Goal: Task Accomplishment & Management: Manage account settings

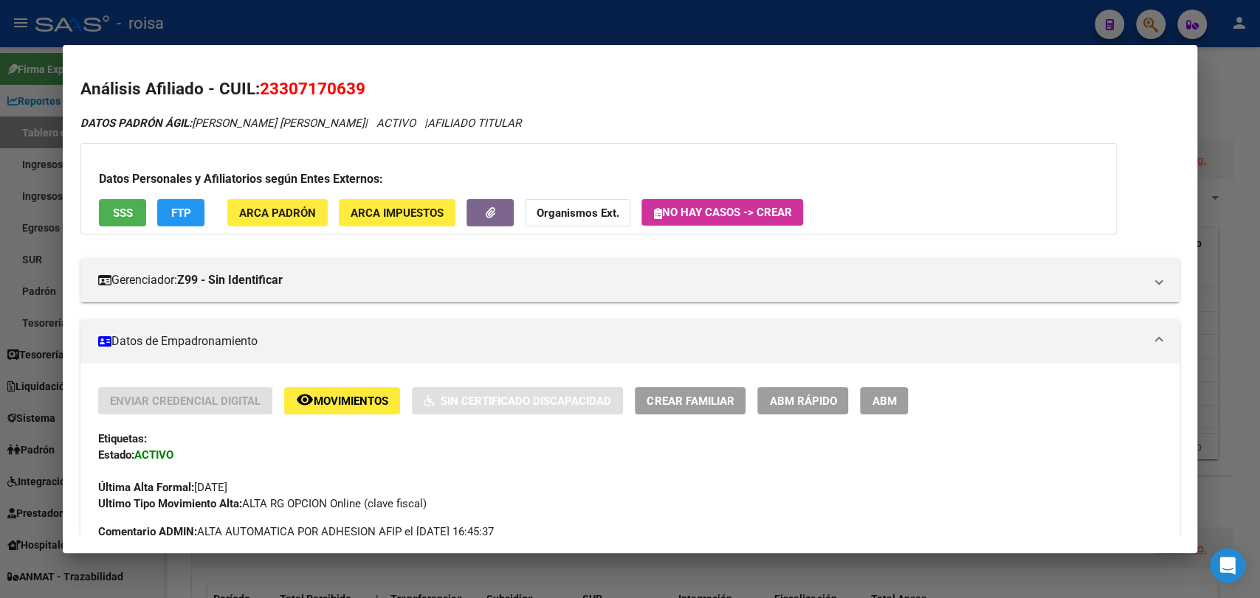
scroll to position [1197, 0]
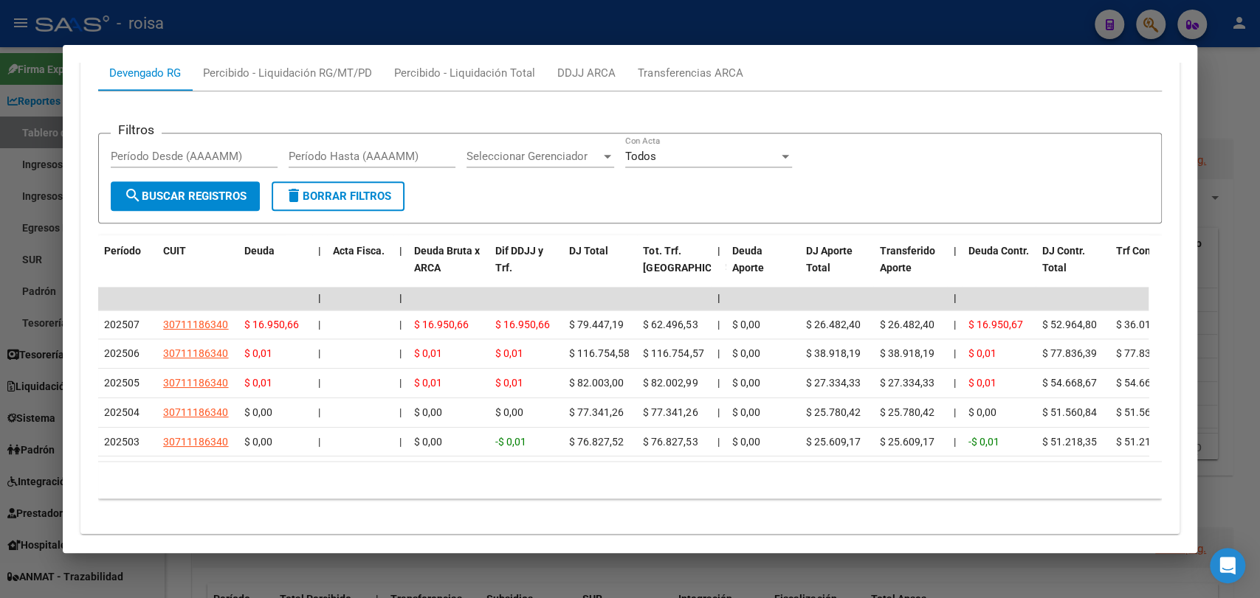
click at [1258, 134] on div at bounding box center [630, 299] width 1260 height 598
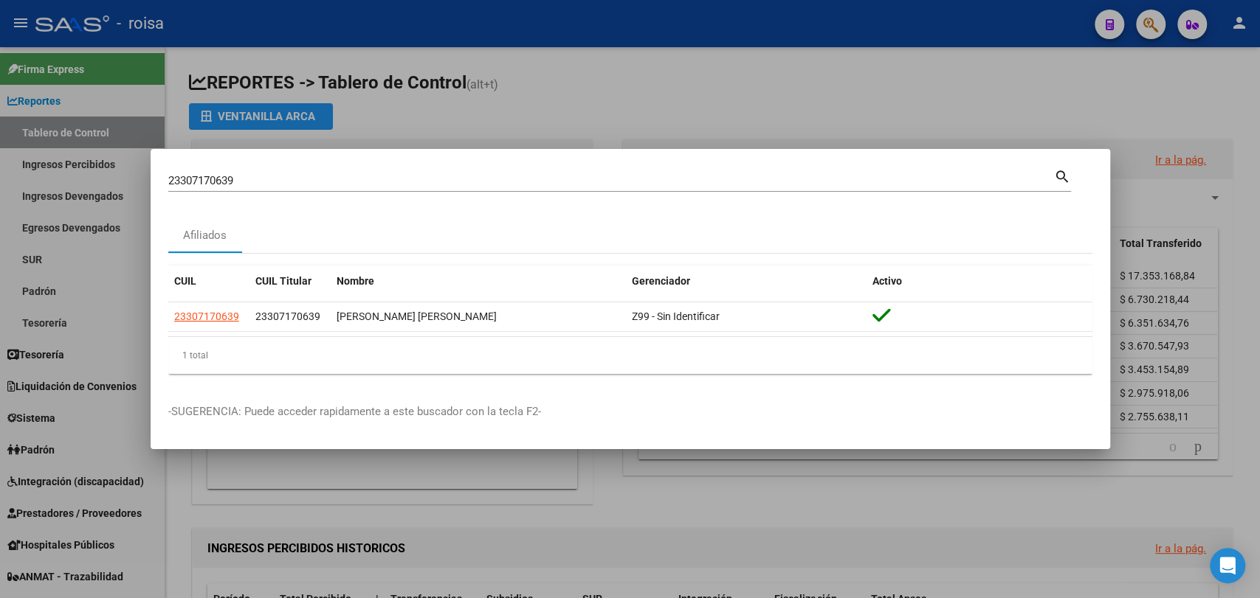
click at [92, 128] on div at bounding box center [630, 299] width 1260 height 598
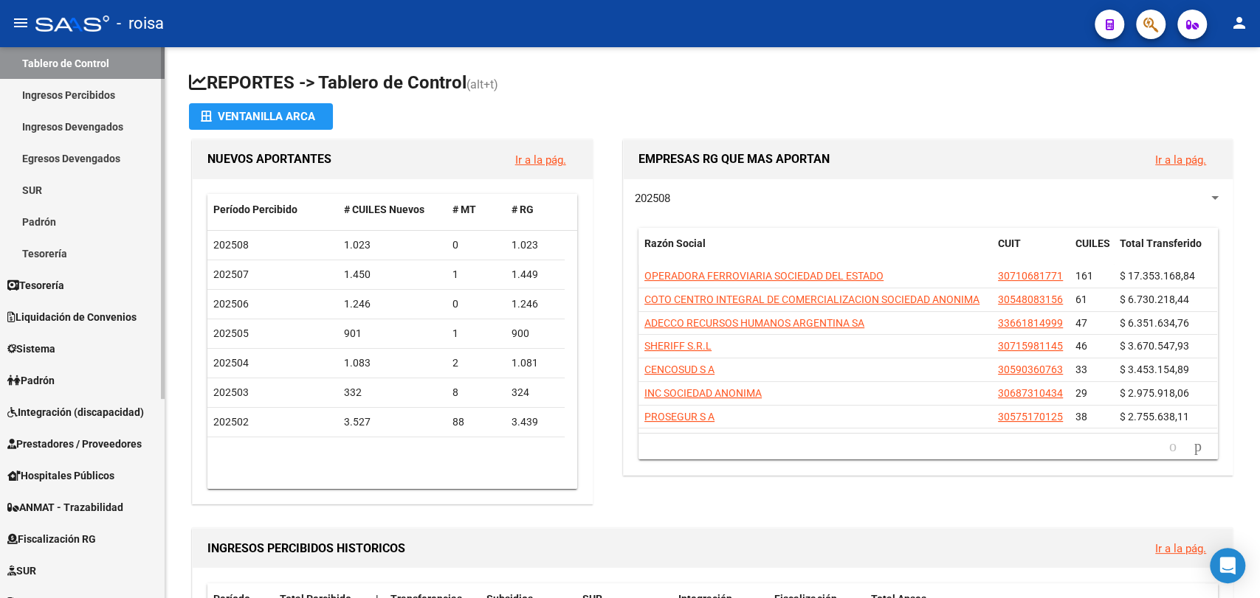
scroll to position [164, 0]
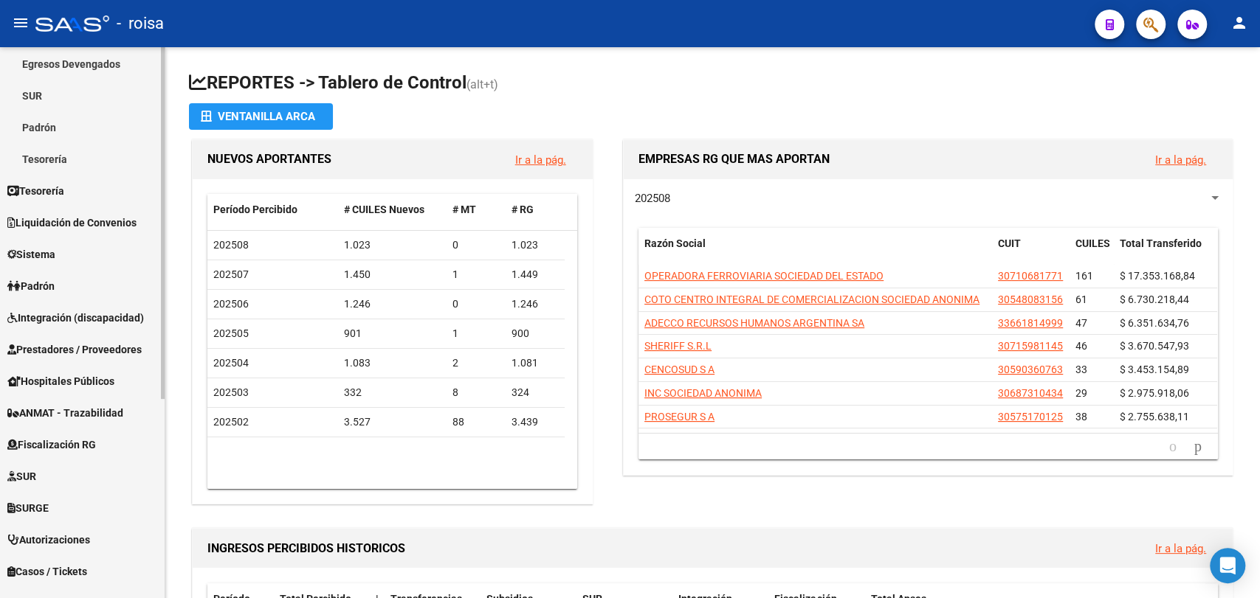
click at [69, 268] on link "Sistema" at bounding box center [82, 254] width 165 height 32
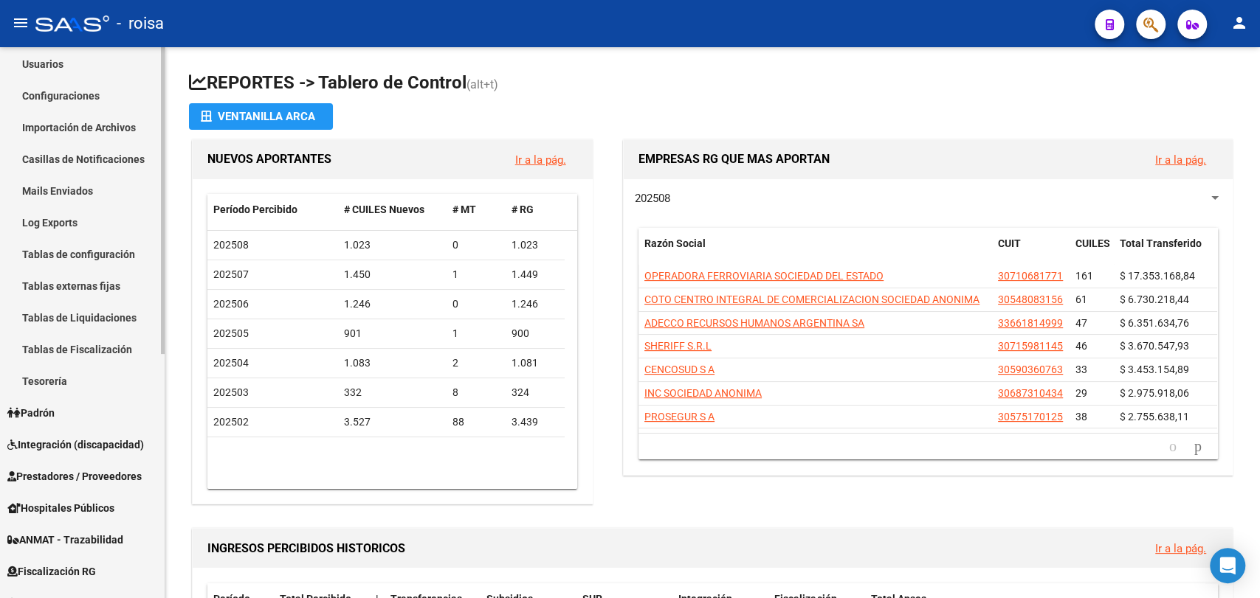
scroll to position [82, 0]
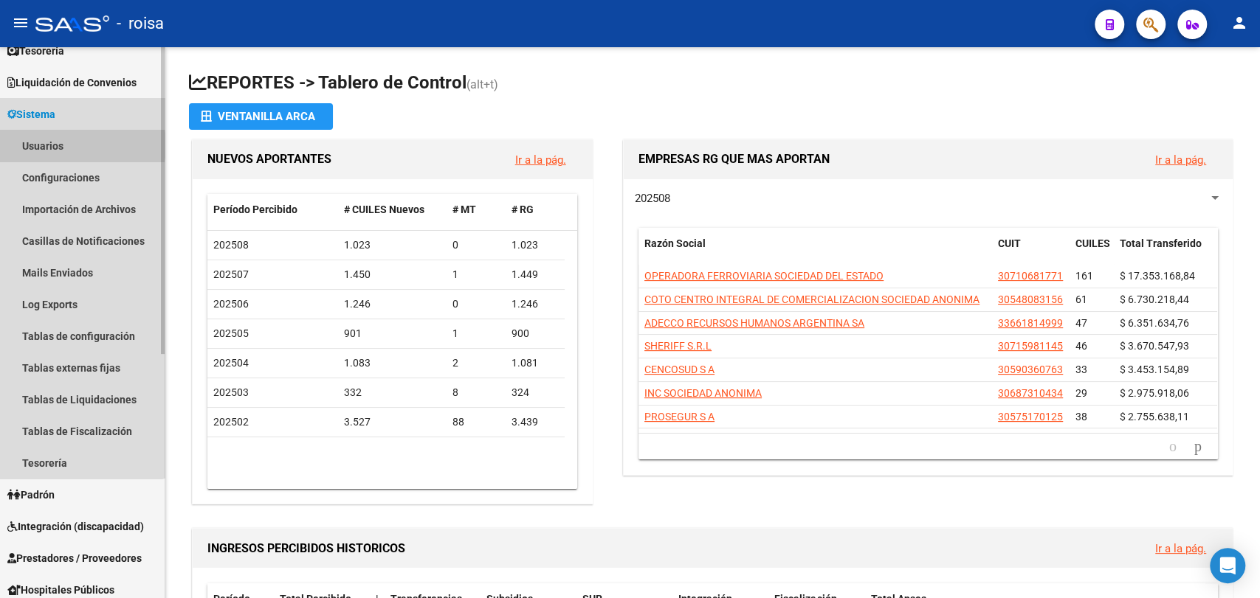
click at [59, 145] on link "Usuarios" at bounding box center [82, 146] width 165 height 32
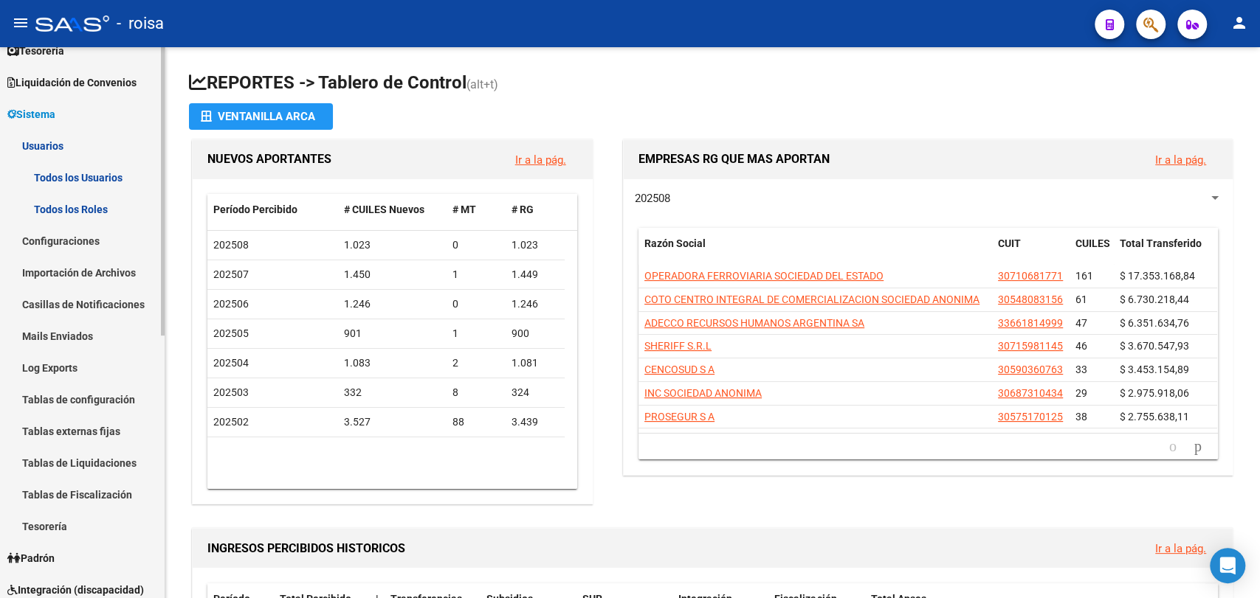
click at [66, 175] on link "Todos los Usuarios" at bounding box center [82, 178] width 165 height 32
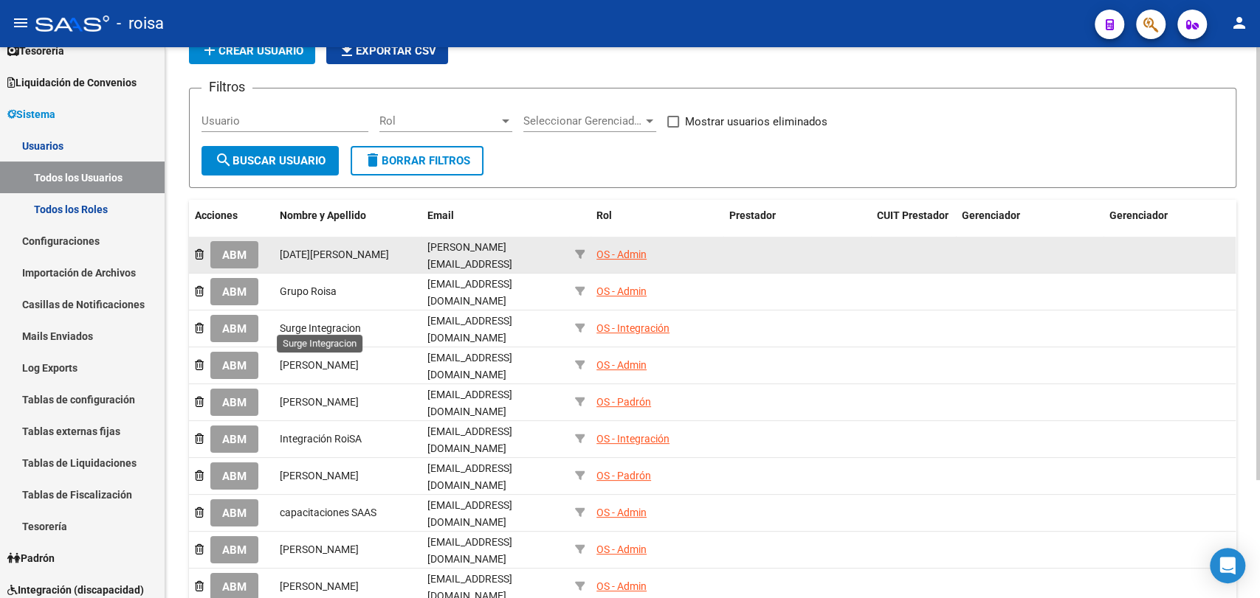
scroll to position [68, 0]
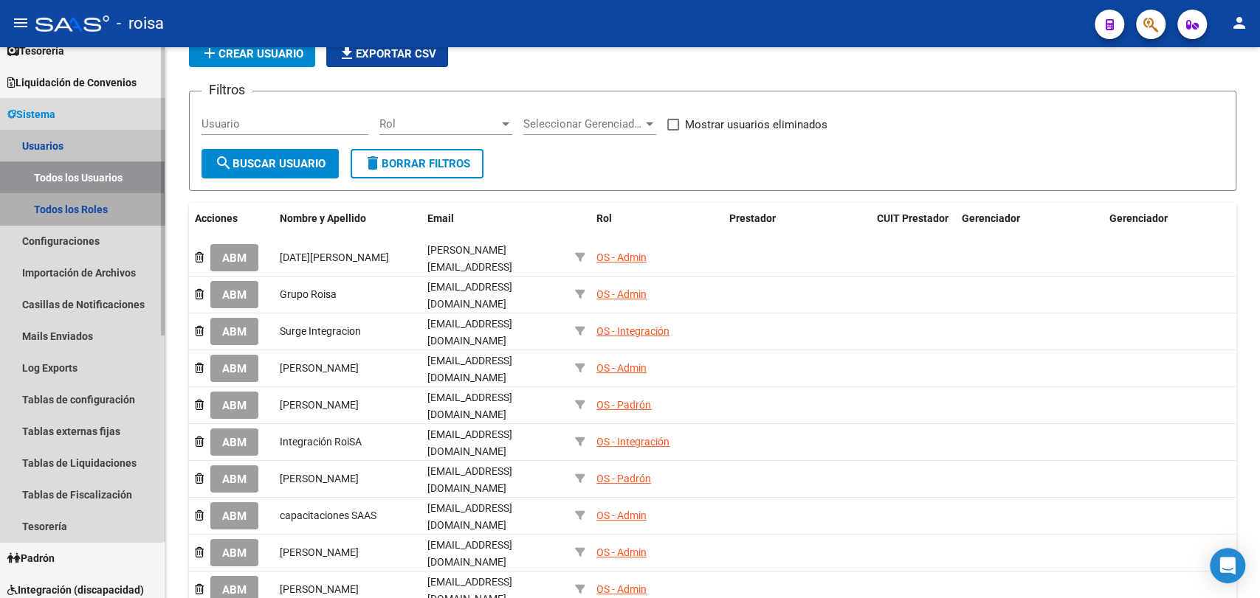
click at [72, 207] on link "Todos los Roles" at bounding box center [82, 209] width 165 height 32
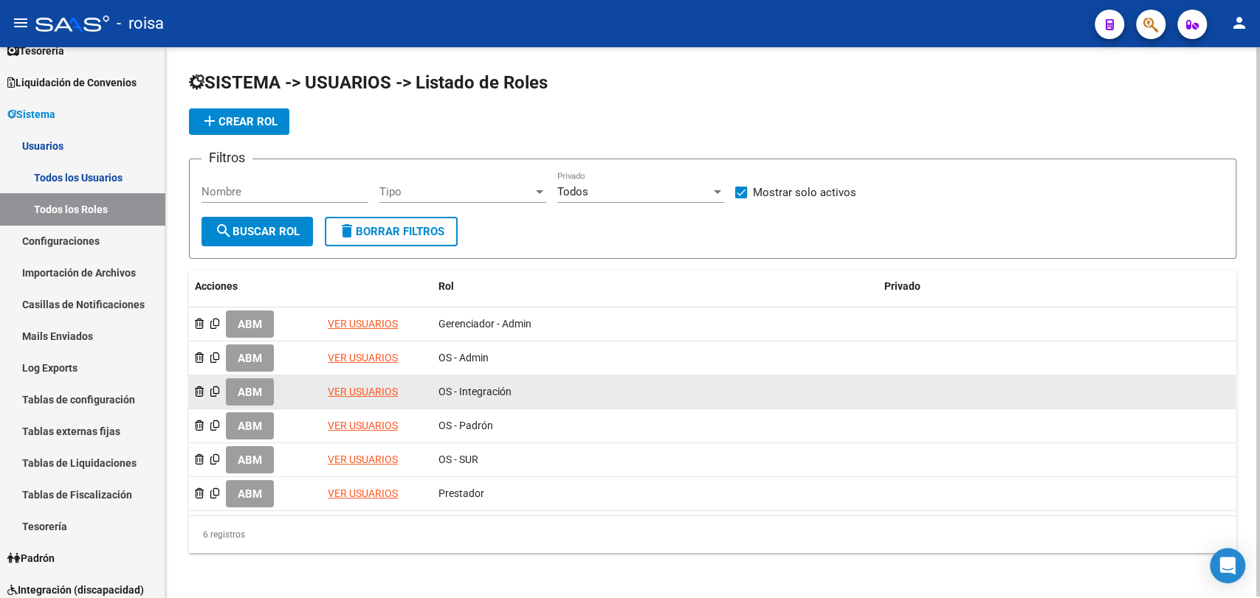
click at [351, 387] on link "VER USUARIOS" at bounding box center [363, 392] width 70 height 12
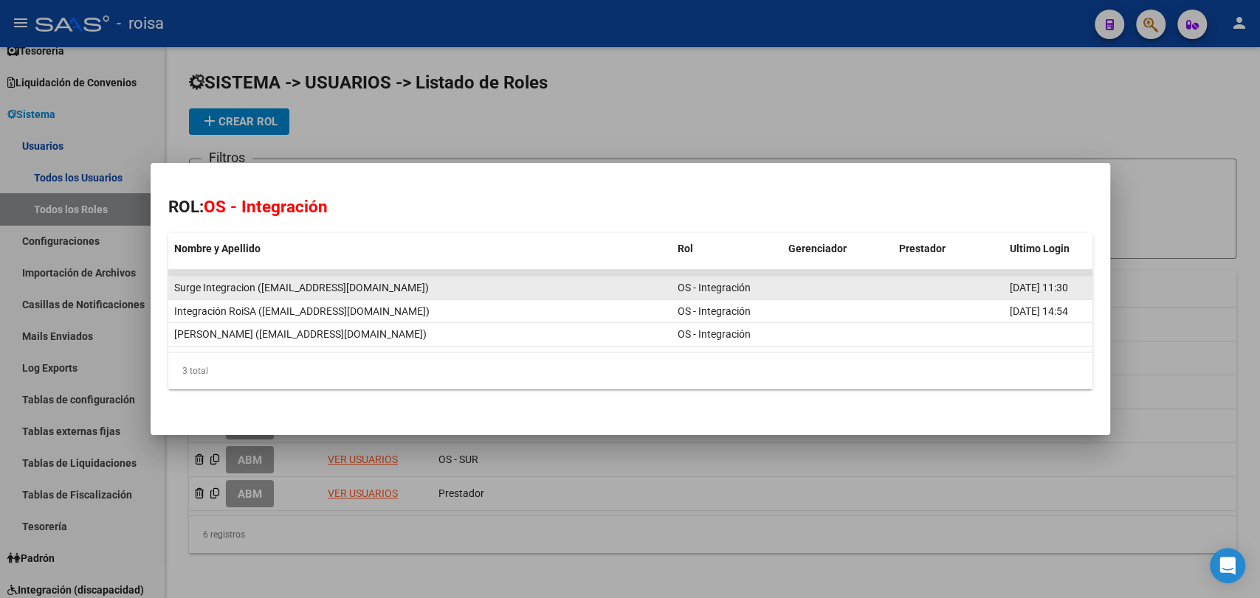
click at [265, 288] on div "Surge Integracion ([EMAIL_ADDRESS][DOMAIN_NAME])" at bounding box center [419, 288] width 491 height 17
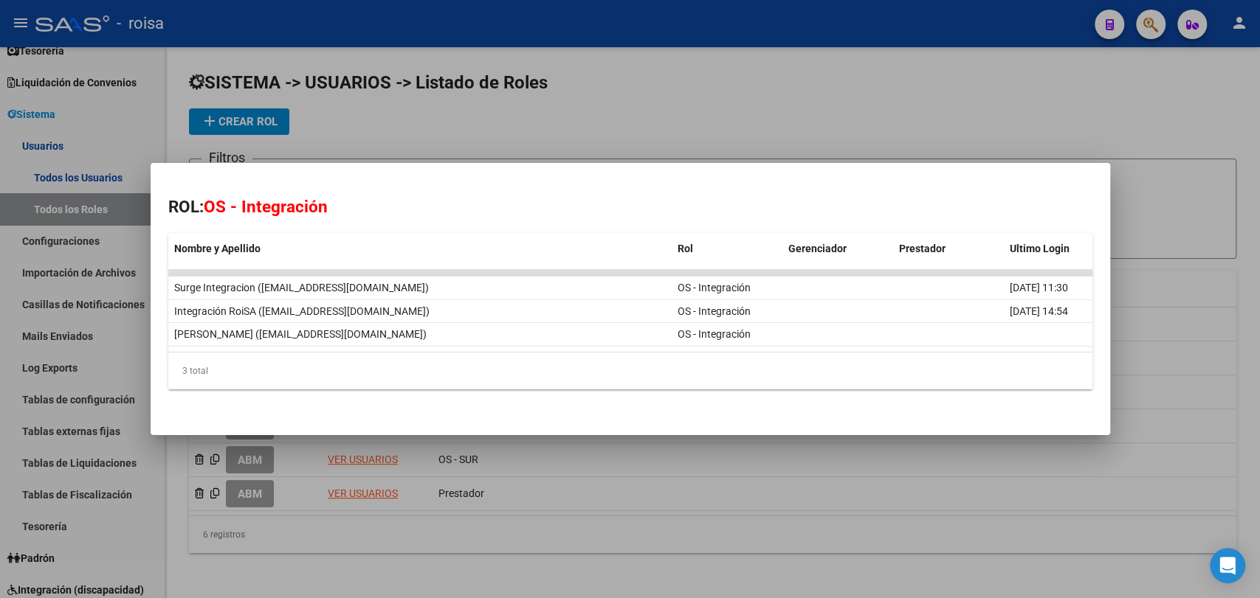
click at [605, 130] on div at bounding box center [630, 299] width 1260 height 598
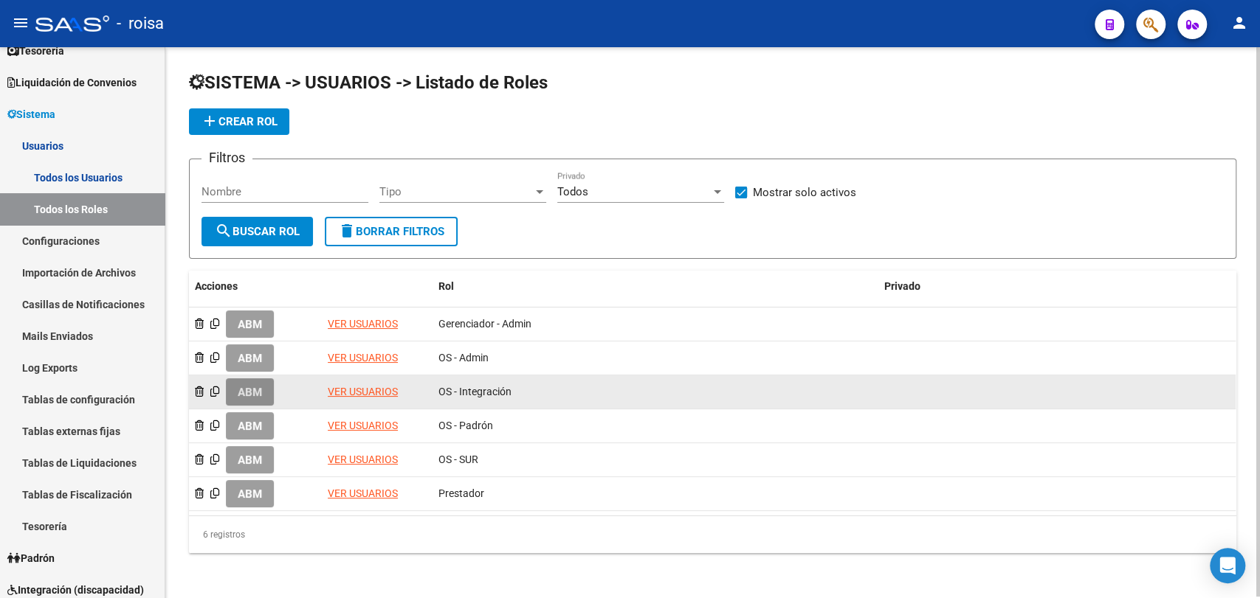
click at [262, 393] on span "ABM" at bounding box center [250, 392] width 24 height 13
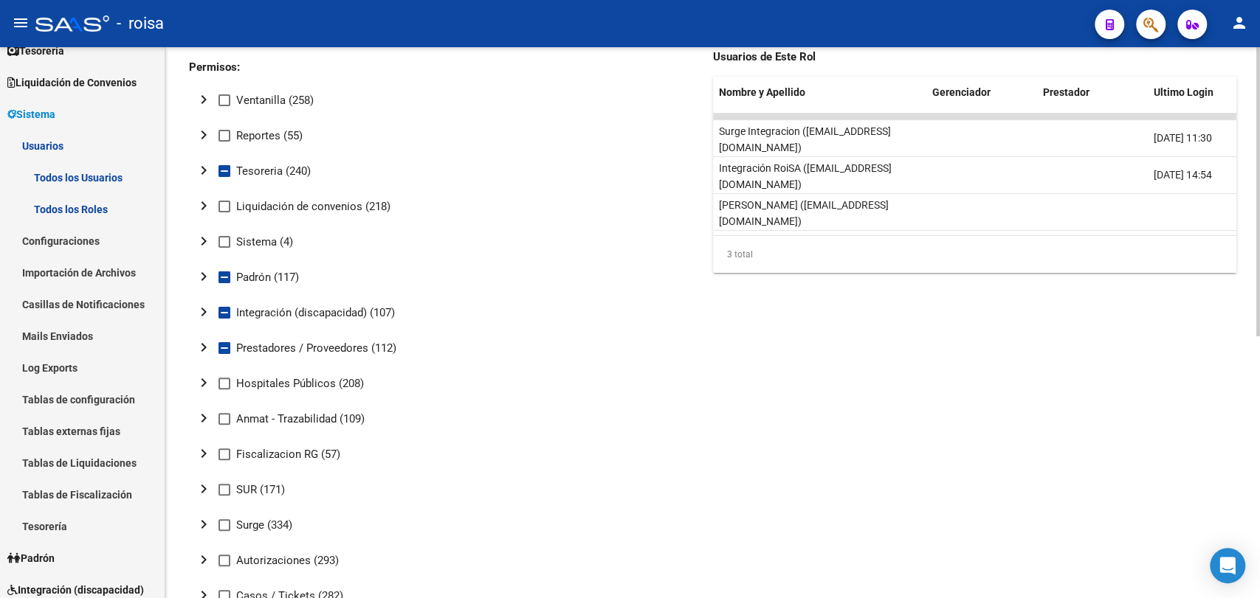
scroll to position [246, 0]
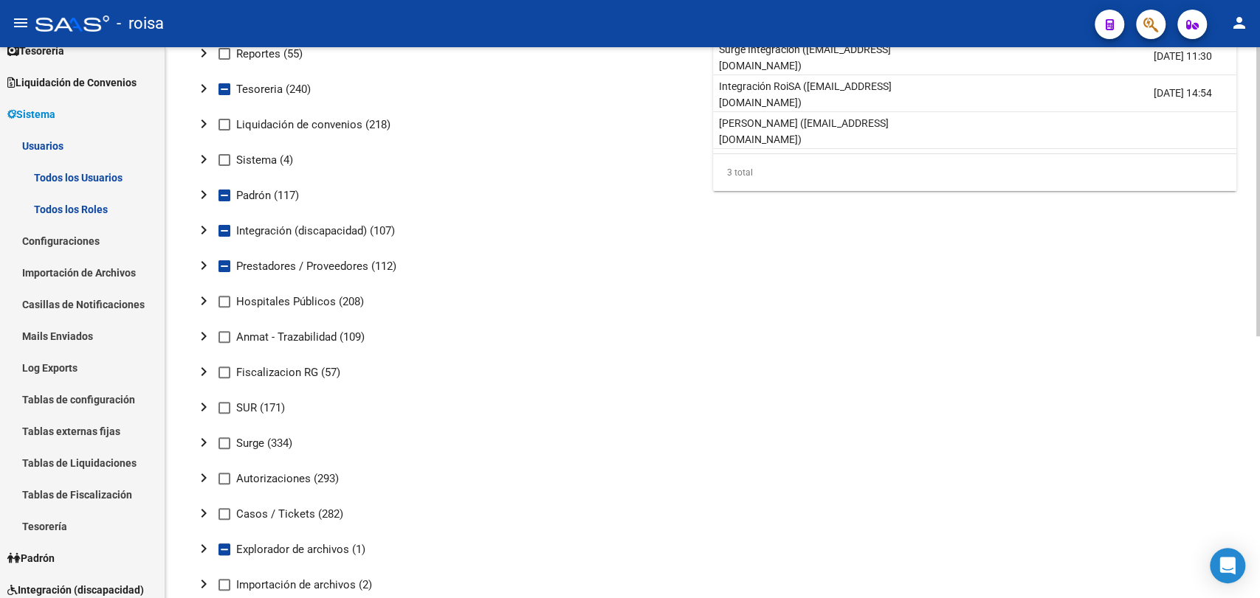
click at [203, 272] on mat-icon "chevron_right" at bounding box center [204, 266] width 18 height 18
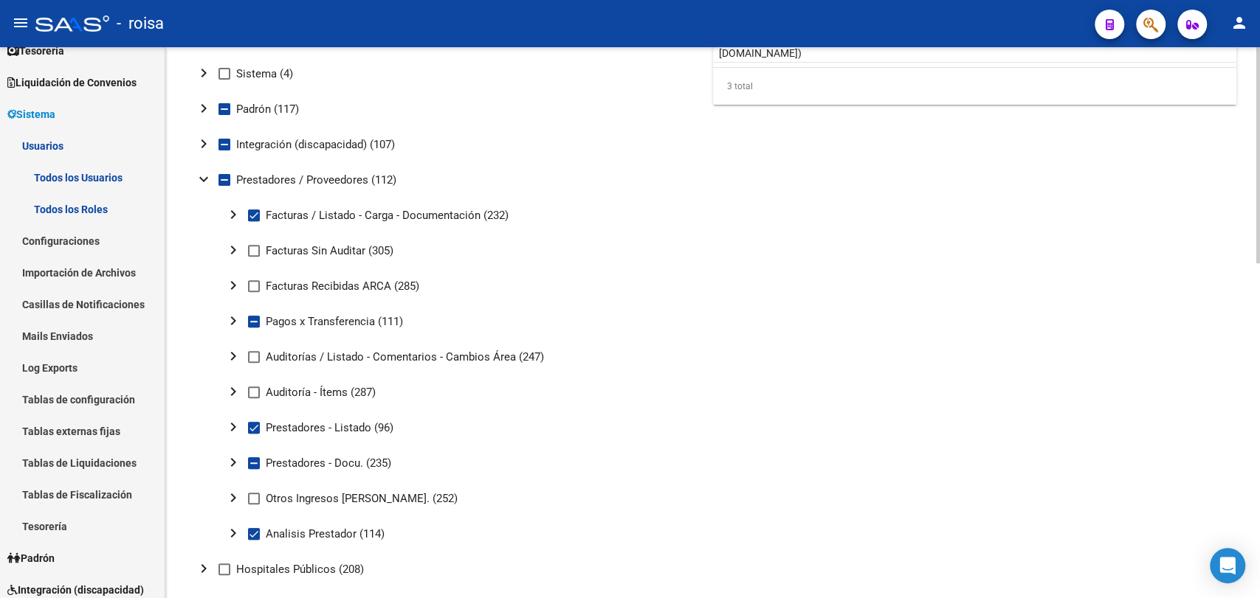
scroll to position [164, 0]
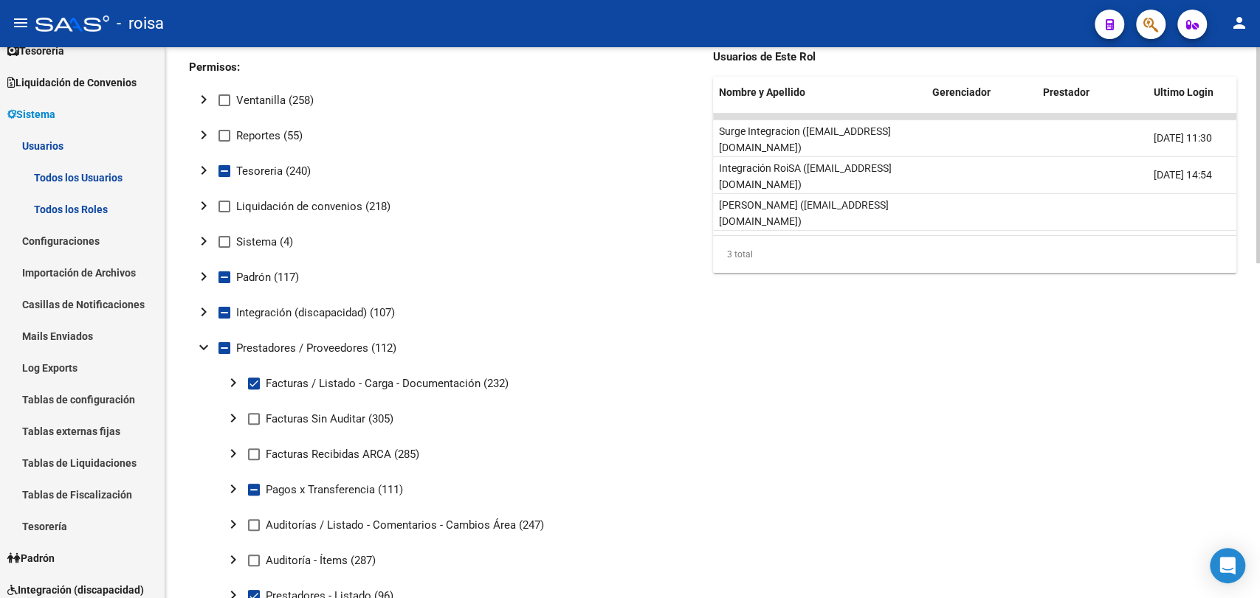
click at [199, 308] on mat-icon "chevron_right" at bounding box center [204, 312] width 18 height 18
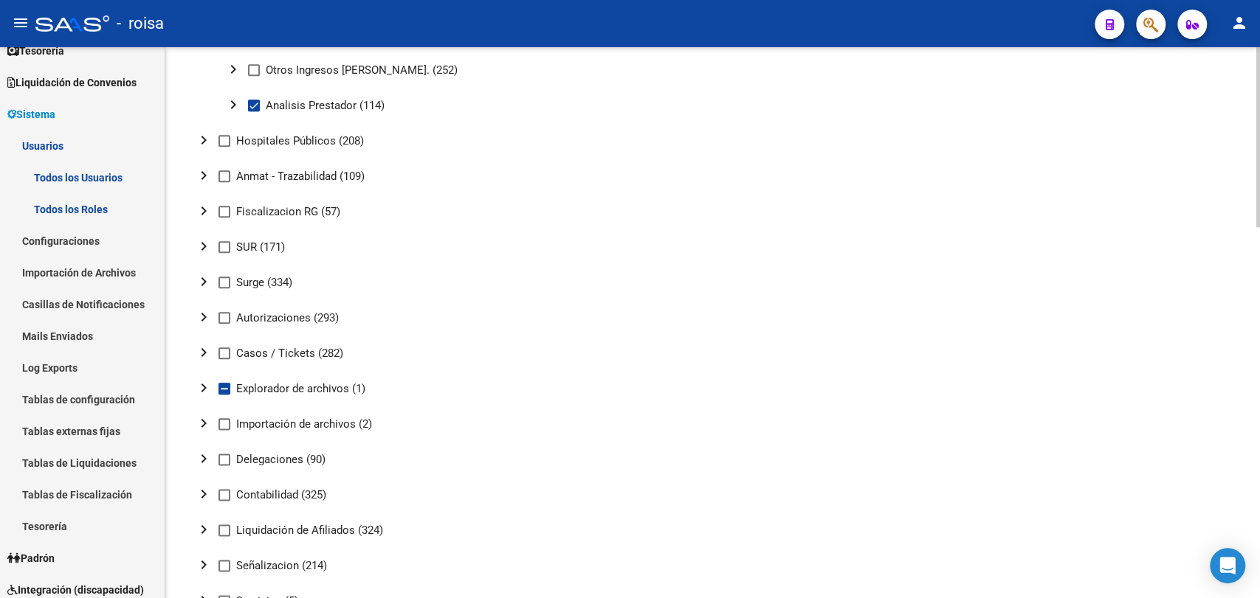
scroll to position [1066, 0]
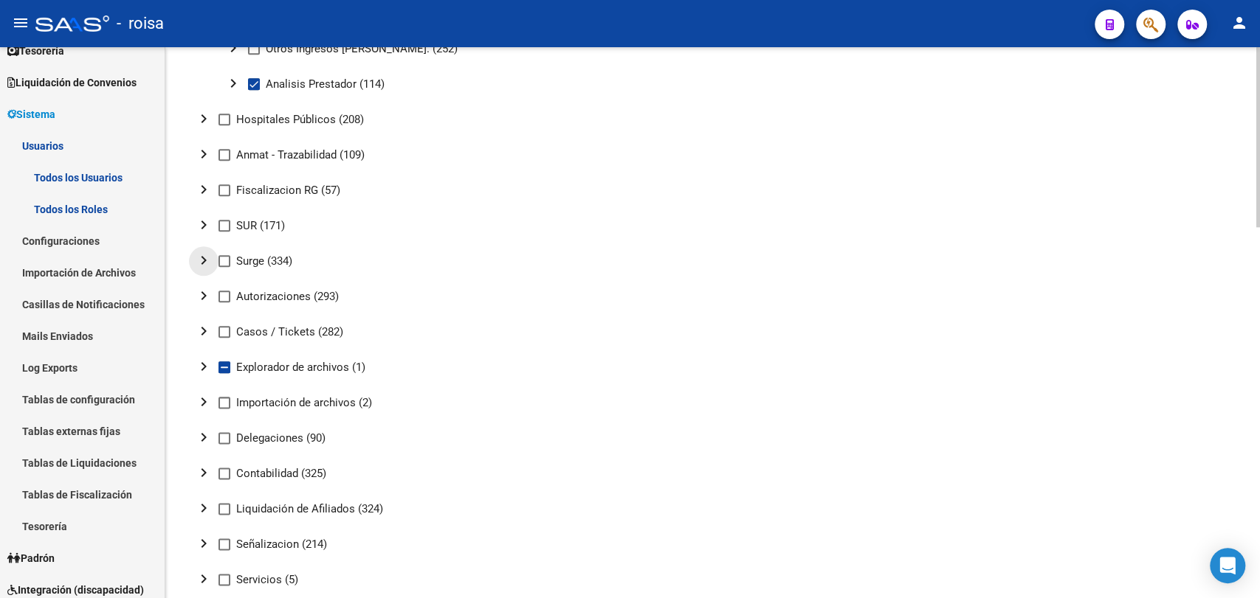
click at [203, 260] on mat-icon "chevron_right" at bounding box center [204, 261] width 18 height 18
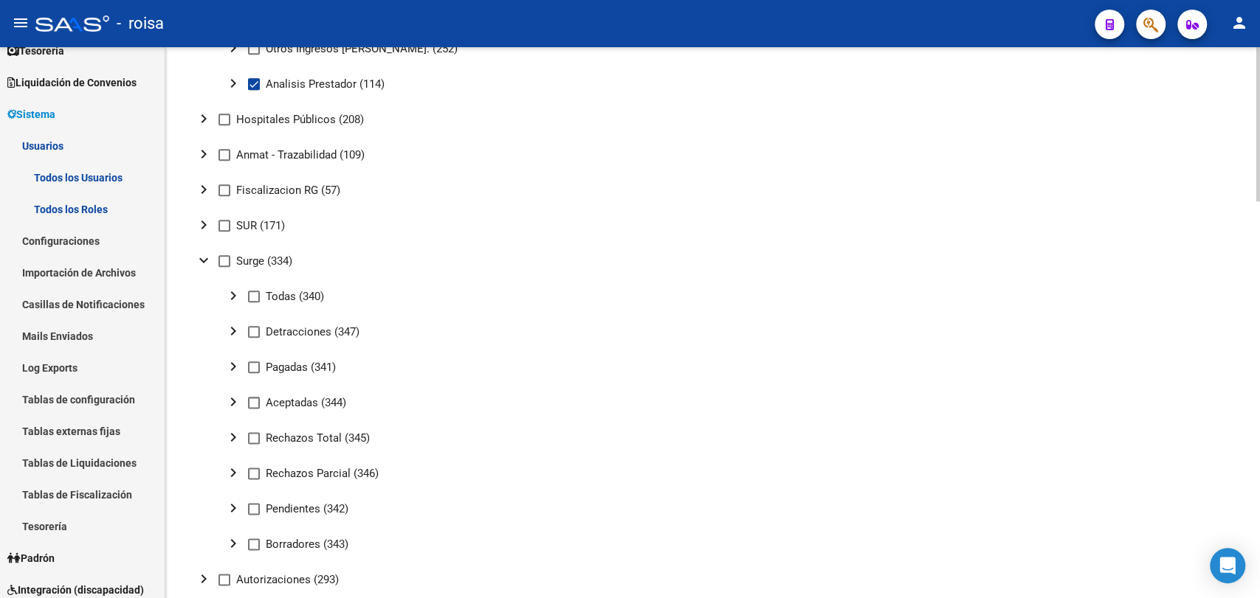
click at [210, 259] on mat-icon "expand_more" at bounding box center [204, 261] width 18 height 18
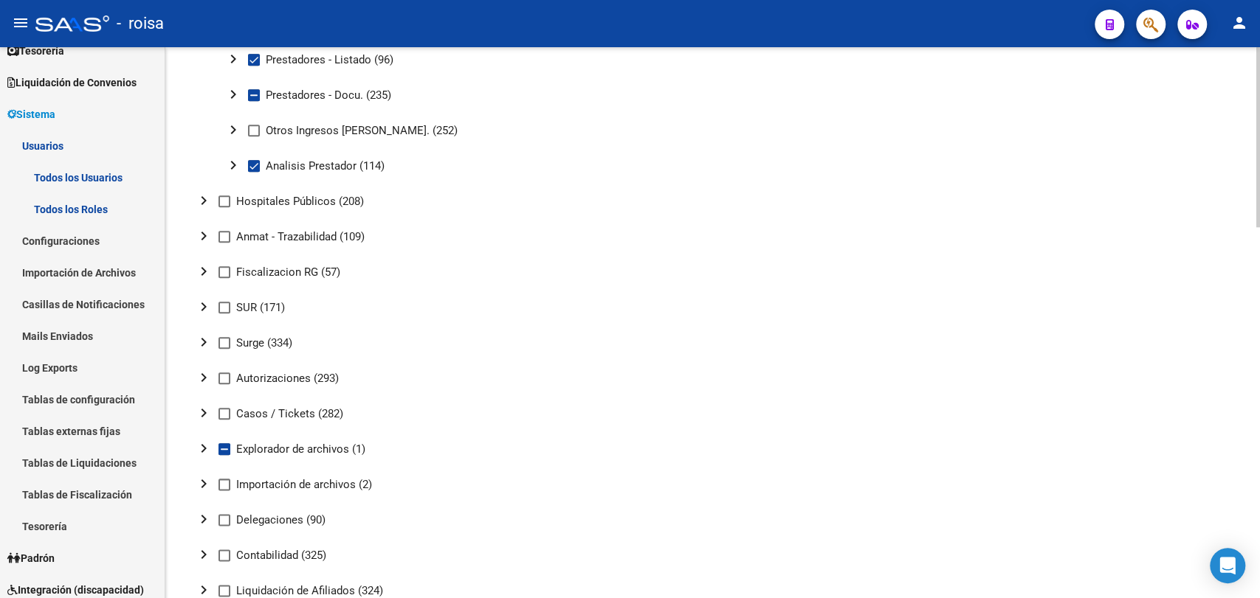
scroll to position [1135, 0]
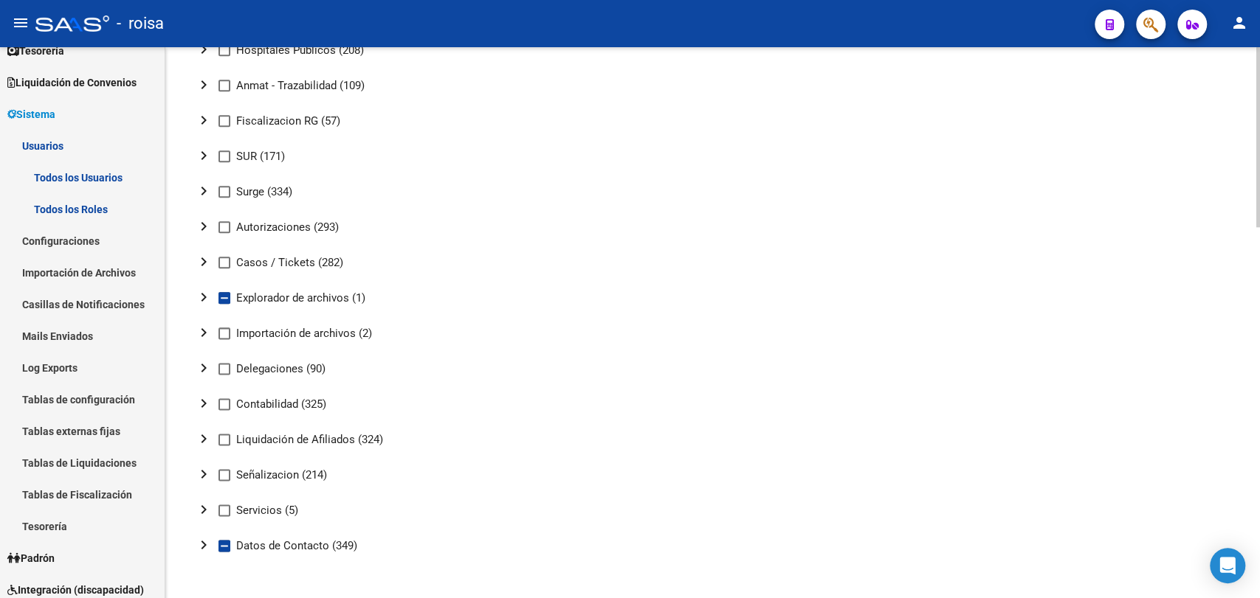
click at [191, 337] on button "chevron_right" at bounding box center [204, 334] width 30 height 30
click at [191, 337] on button "expand_more" at bounding box center [204, 334] width 30 height 30
click at [200, 505] on mat-icon "chevron_right" at bounding box center [204, 510] width 18 height 18
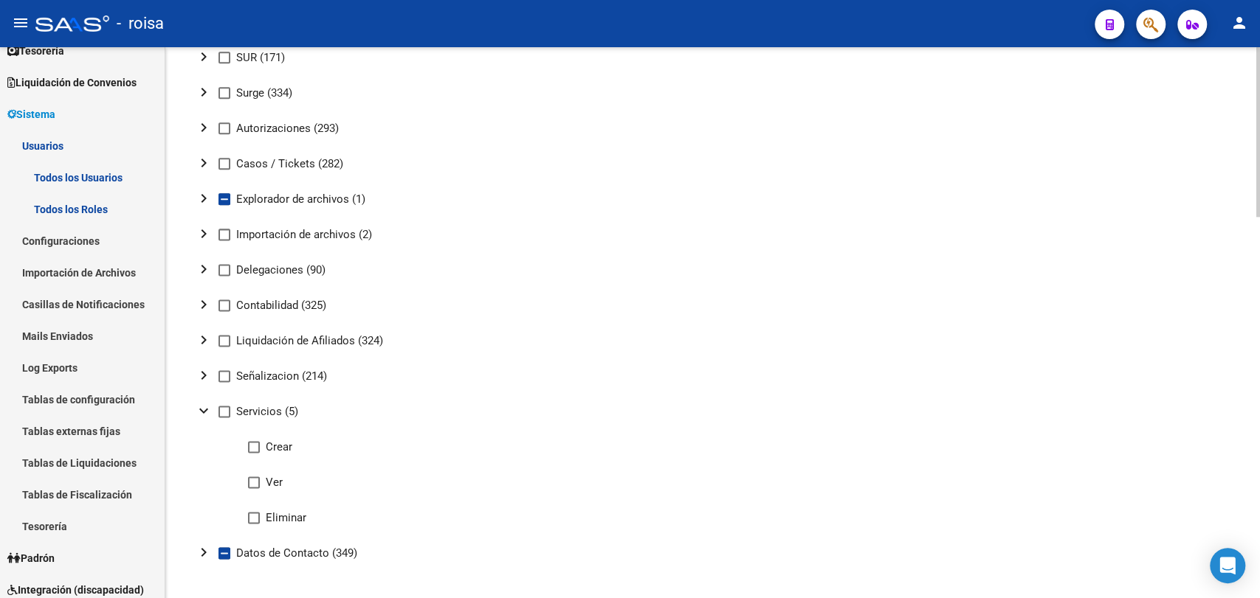
scroll to position [1241, 0]
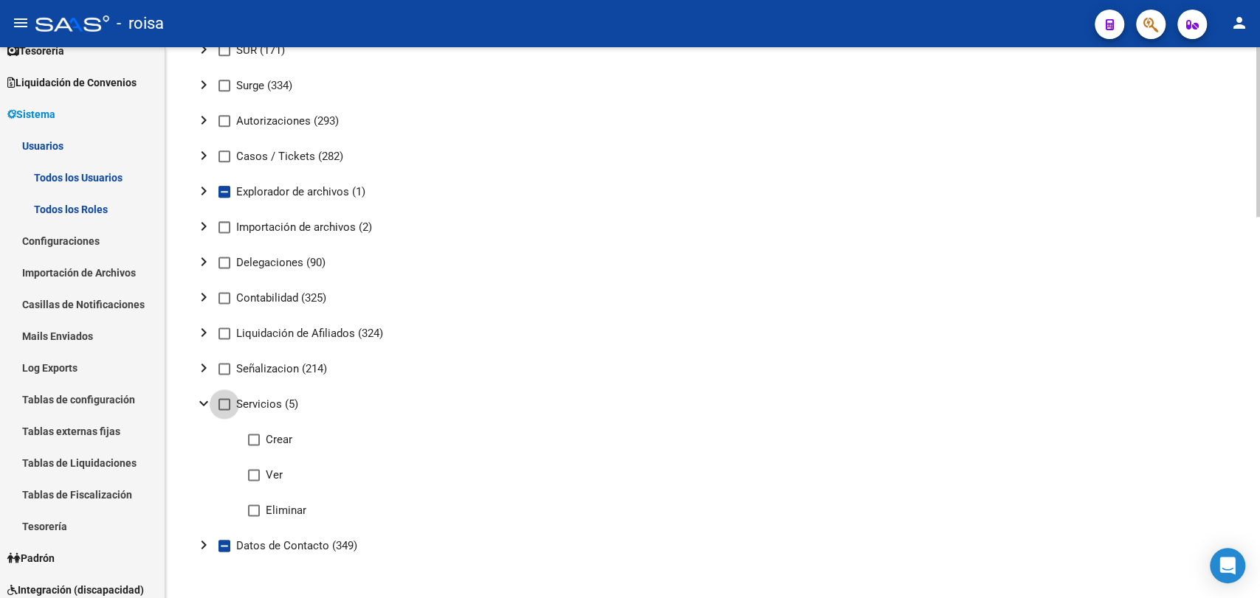
click at [223, 406] on span at bounding box center [224, 404] width 12 height 12
click at [224, 410] on input "Servicios (5)" at bounding box center [224, 410] width 1 height 1
checkbox input "true"
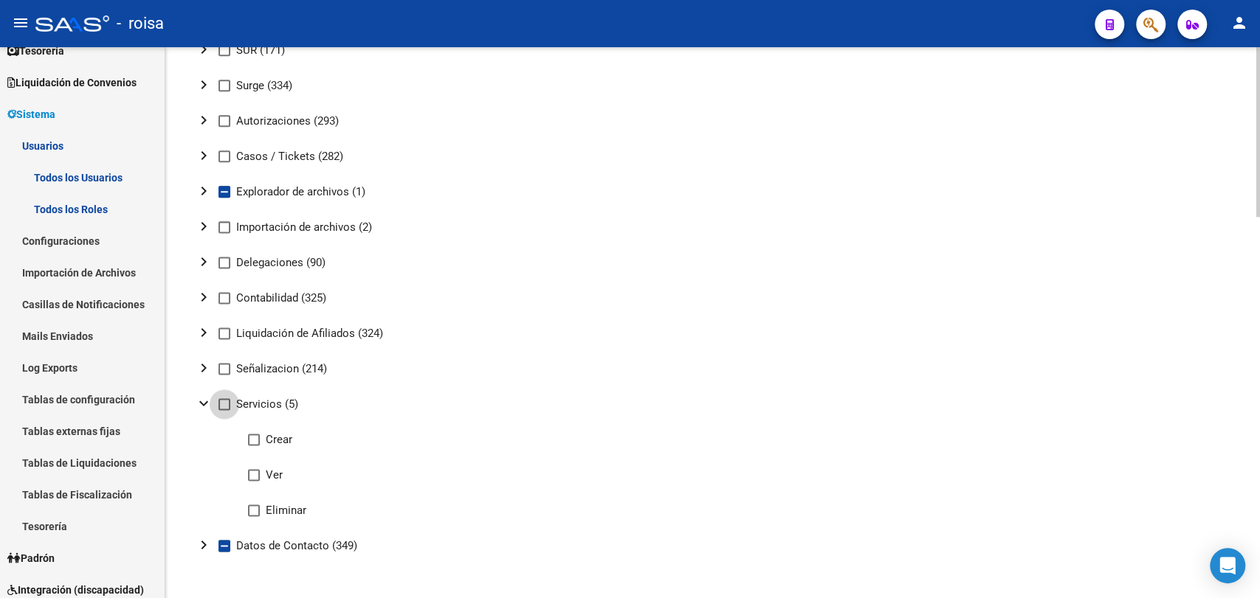
checkbox input "true"
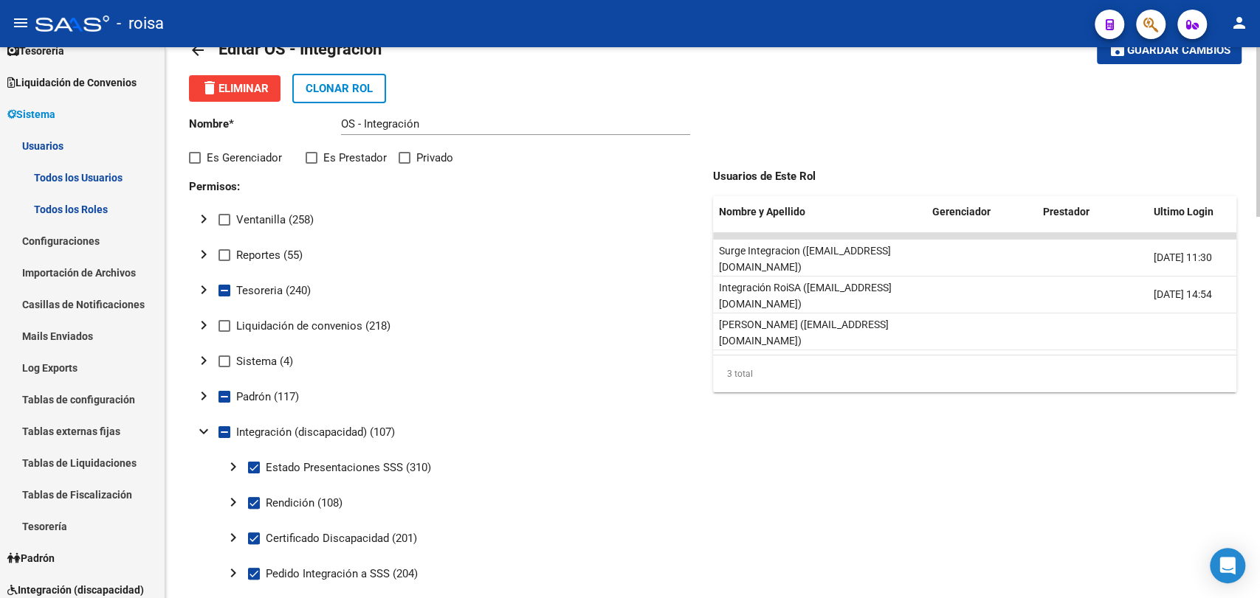
scroll to position [0, 0]
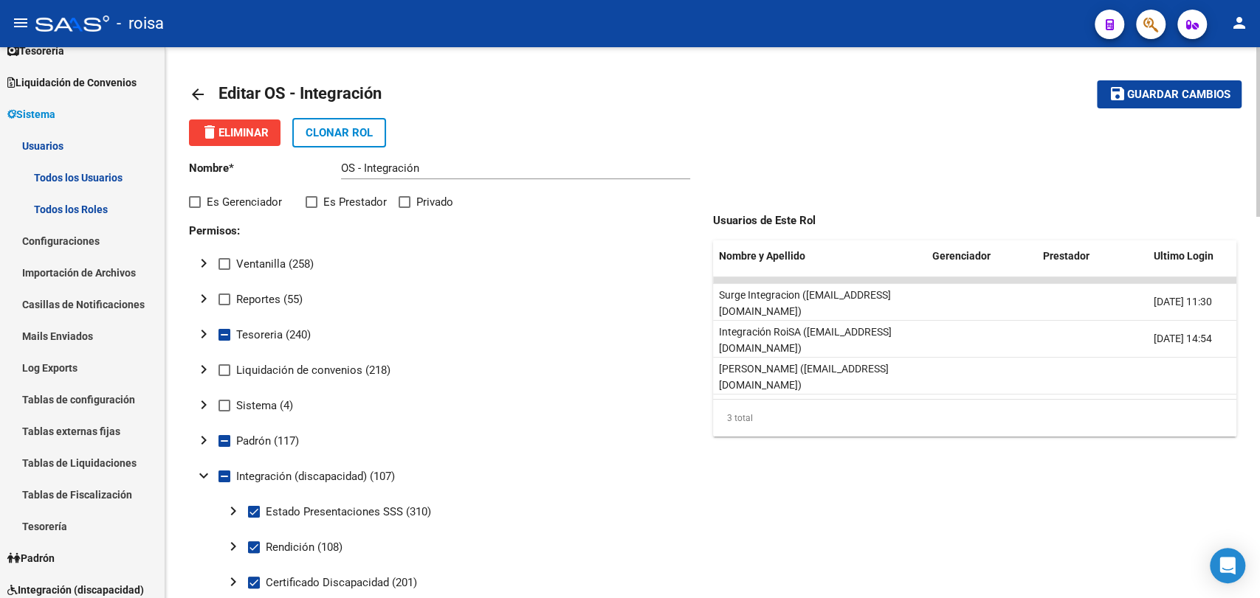
click at [1177, 102] on button "save Guardar cambios" at bounding box center [1169, 93] width 145 height 27
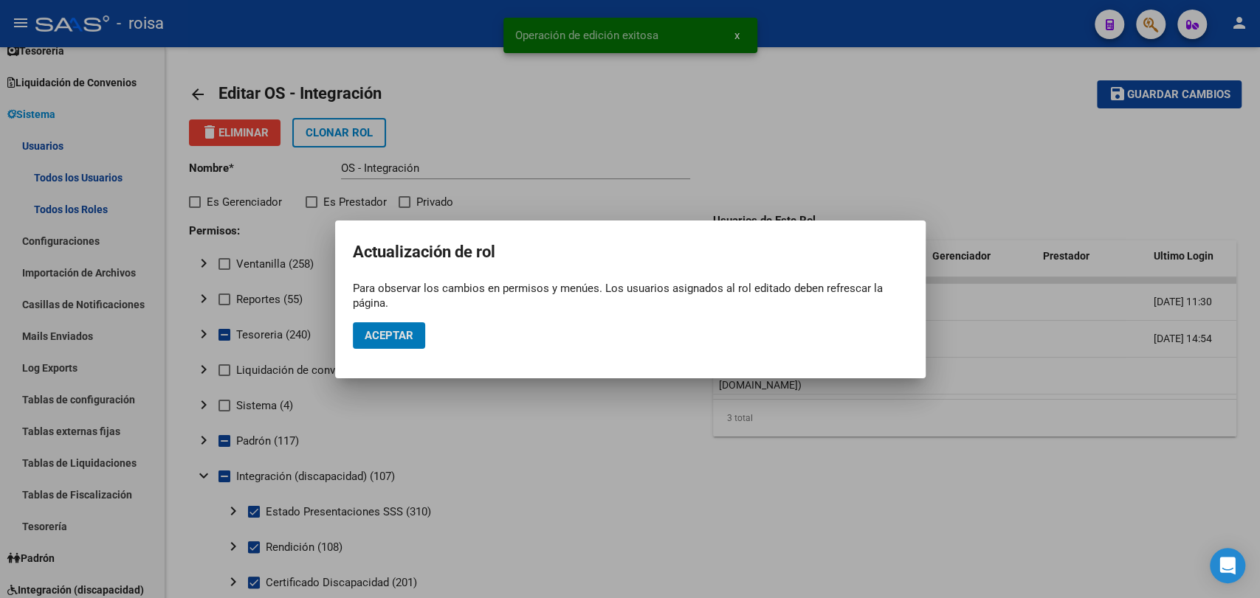
click at [379, 340] on span "Aceptar" at bounding box center [389, 335] width 49 height 13
